Goal: Navigation & Orientation: Find specific page/section

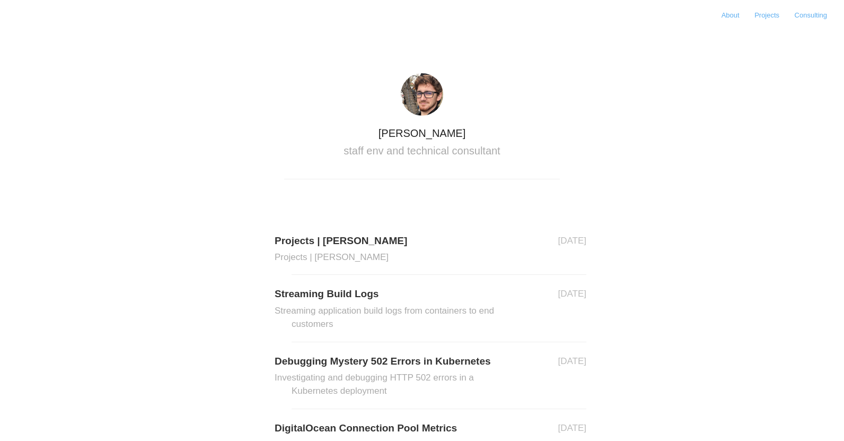
click at [423, 94] on img at bounding box center [422, 94] width 42 height 42
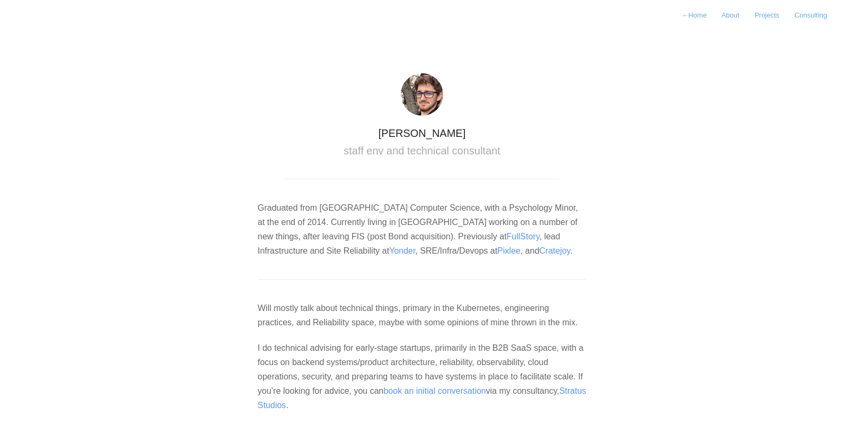
click at [434, 90] on img at bounding box center [422, 94] width 42 height 42
click at [726, 15] on link "About" at bounding box center [730, 15] width 31 height 16
click at [698, 15] on link "← Home" at bounding box center [694, 15] width 38 height 16
